Goal: Register for event/course

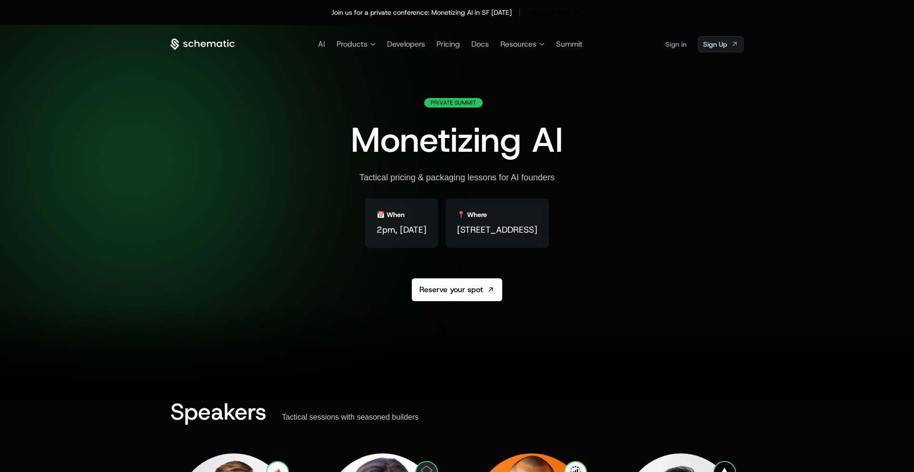
drag, startPoint x: 307, startPoint y: 230, endPoint x: 376, endPoint y: 247, distance: 71.0
click at [376, 231] on div "📅 When 2pm, [DATE]" at bounding box center [401, 223] width 73 height 50
click at [373, 261] on div "📅 When 2pm, [DATE] 📍 Where [STREET_ADDRESS]" at bounding box center [457, 230] width 184 height 65
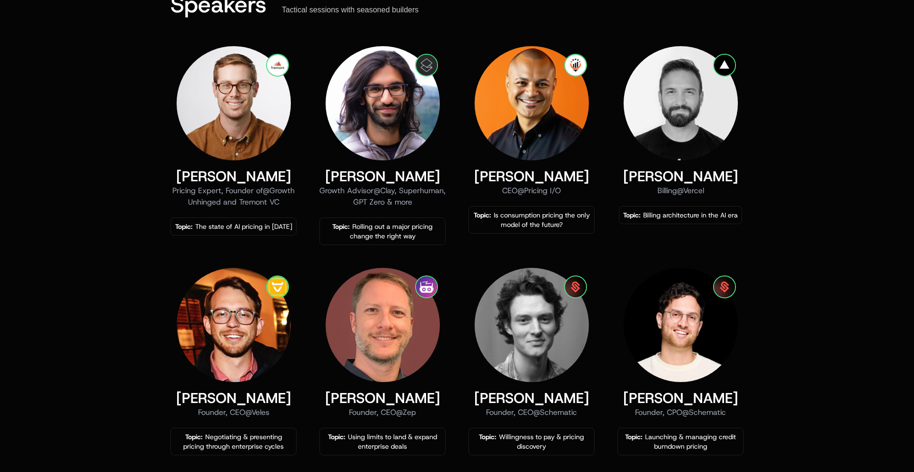
scroll to position [4, 0]
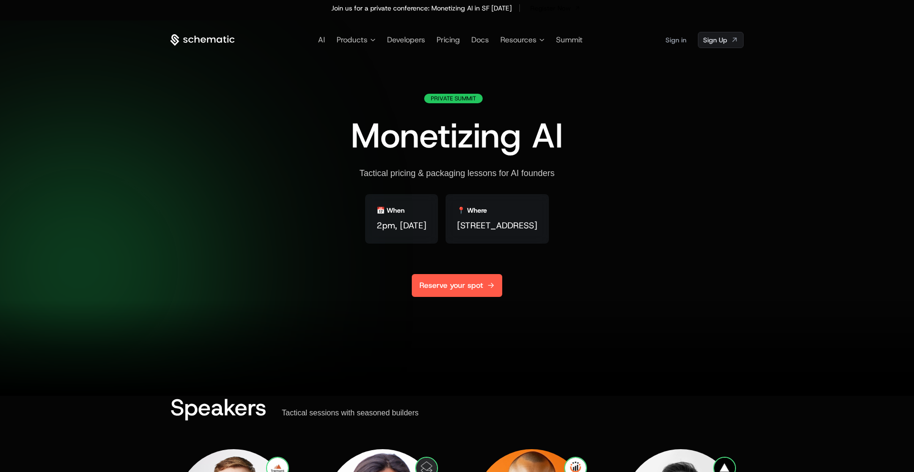
click at [441, 293] on link "Reserve your spot" at bounding box center [457, 285] width 90 height 23
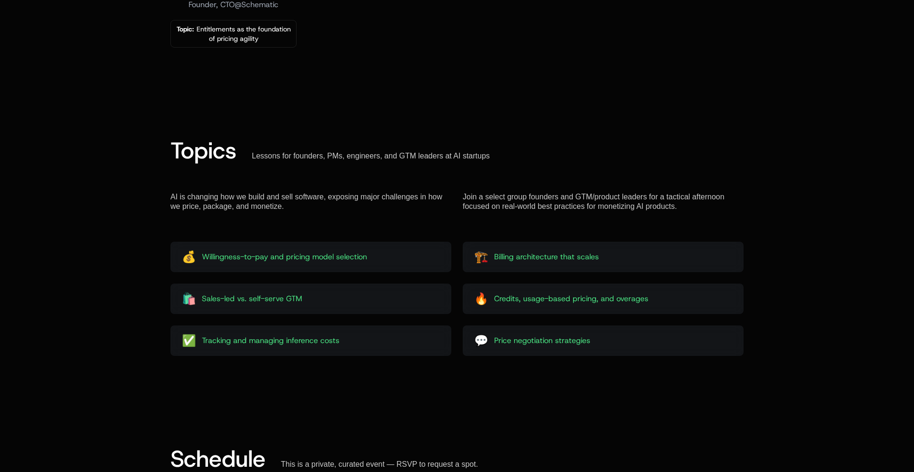
scroll to position [1034, 0]
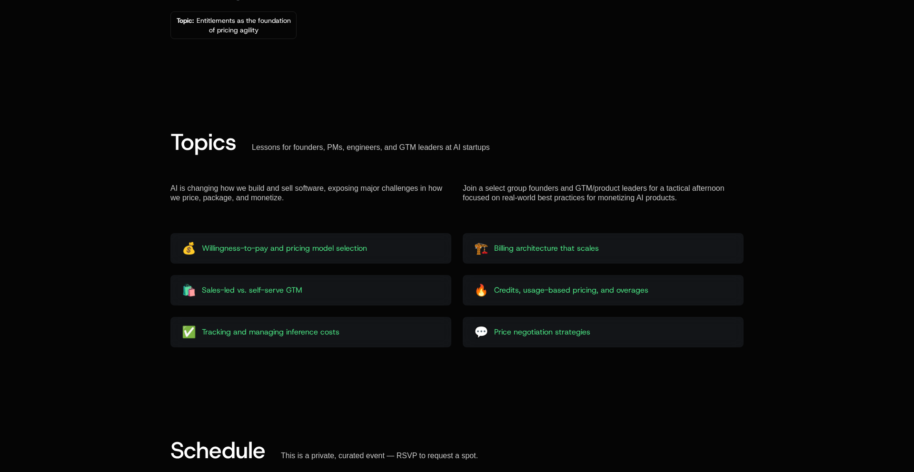
click at [263, 250] on span "Willingness-to-pay and pricing model selection" at bounding box center [284, 248] width 165 height 11
copy span "Willingness-to-pay and pricing model selection"
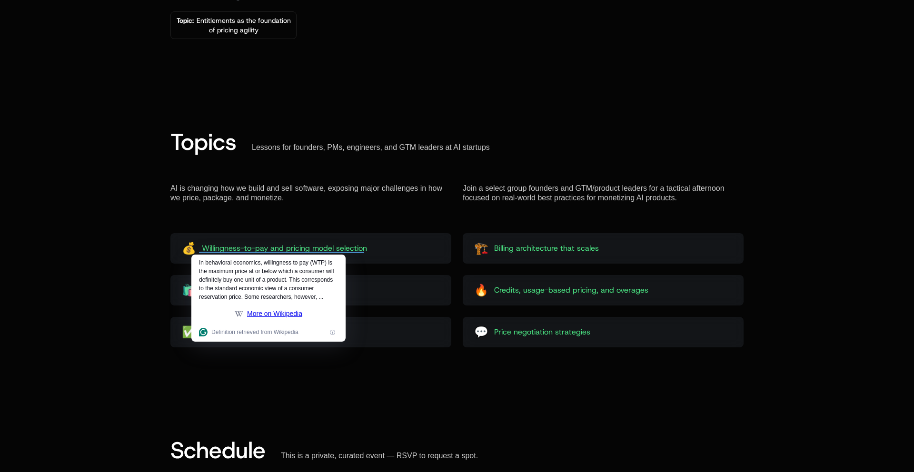
click at [118, 308] on div "Topics Lessons for founders, PMs, engineers, and GTM leaders at AI startups AI …" at bounding box center [457, 239] width 914 height 308
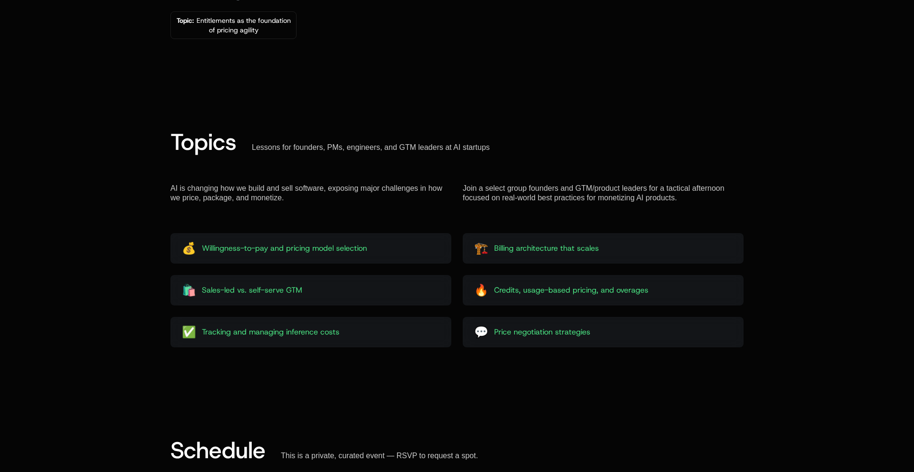
click at [498, 287] on span "Credits, usage-based pricing, and overages" at bounding box center [571, 290] width 154 height 11
copy span "Credits, usage-based pricing, and overages"
click at [527, 250] on span "Billing architecture that scales" at bounding box center [546, 248] width 105 height 11
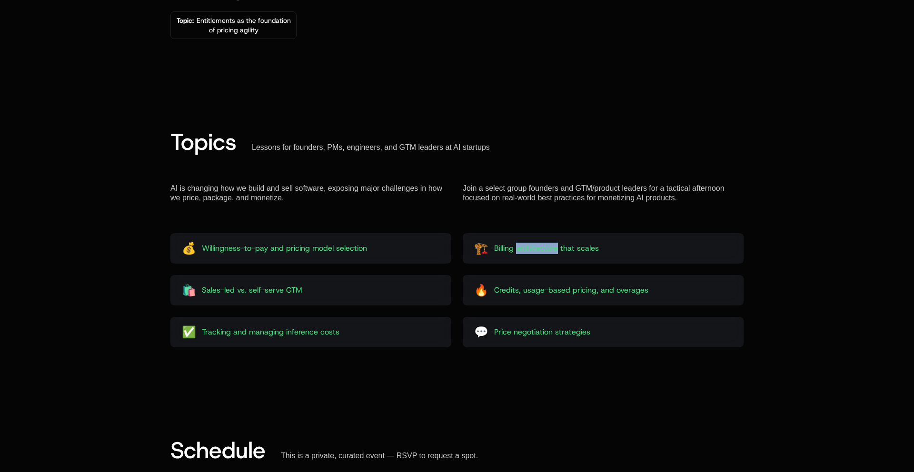
click at [527, 250] on span "Billing architecture that scales" at bounding box center [546, 248] width 105 height 11
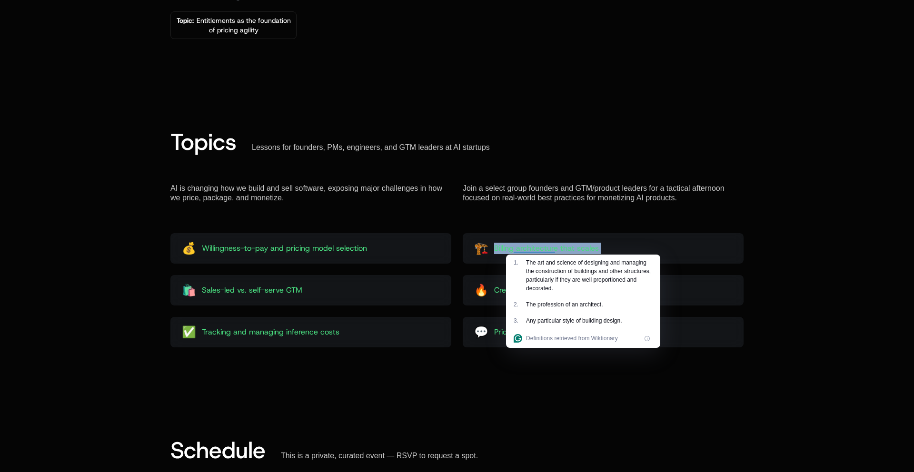
click at [527, 250] on span "Billing architecture that scales" at bounding box center [546, 248] width 105 height 11
copy span "Billing architecture that scales"
